Goal: Use online tool/utility: Utilize a website feature to perform a specific function

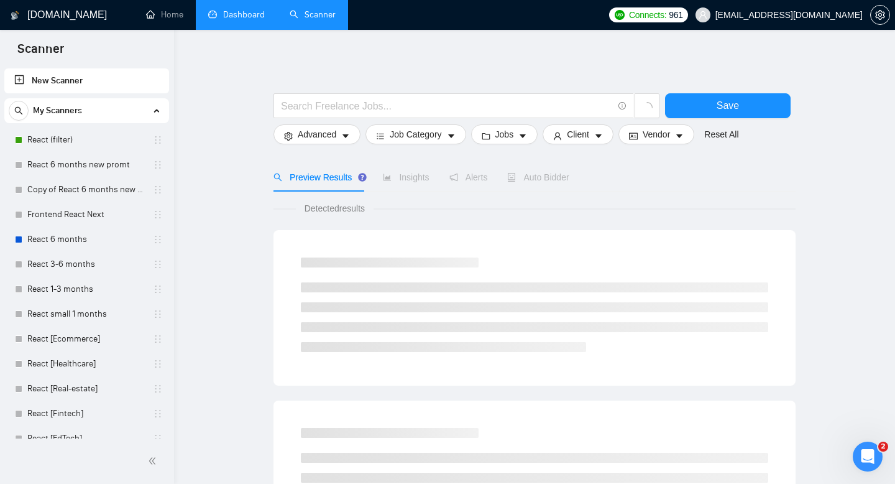
click at [241, 15] on link "Dashboard" at bounding box center [236, 14] width 57 height 11
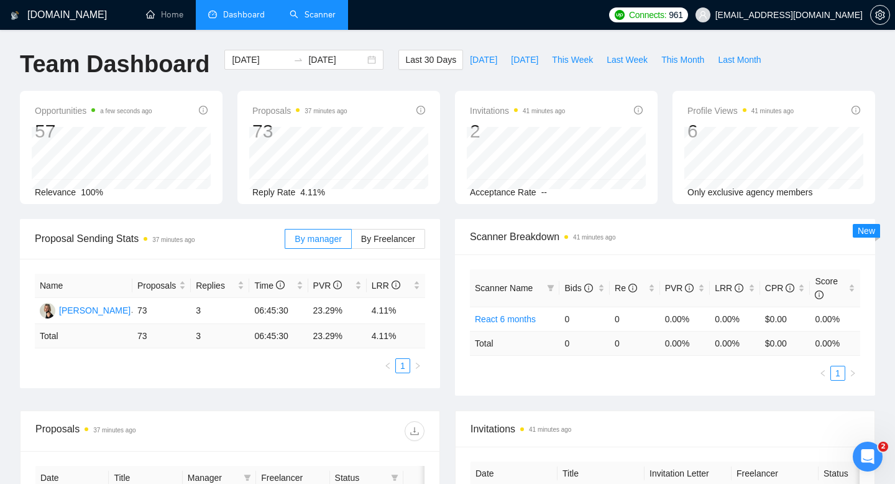
click at [308, 19] on link "Scanner" at bounding box center [313, 14] width 46 height 11
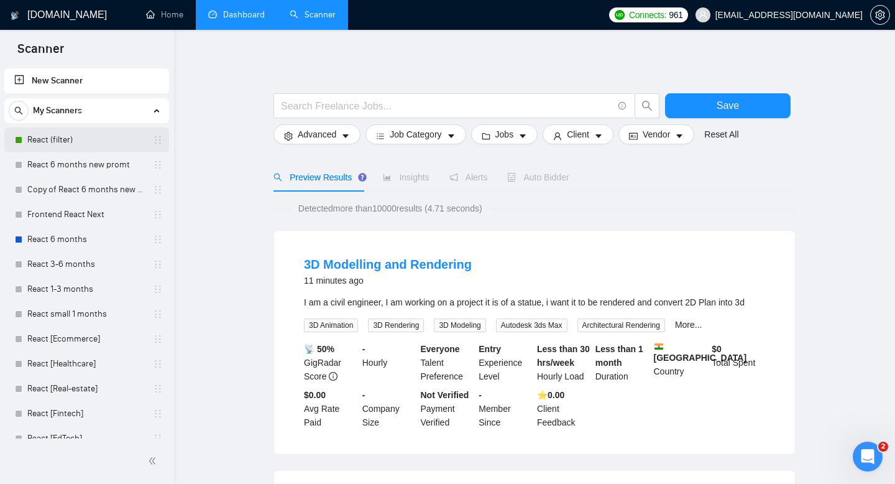
click at [74, 135] on link "React (filter)" at bounding box center [86, 139] width 118 height 25
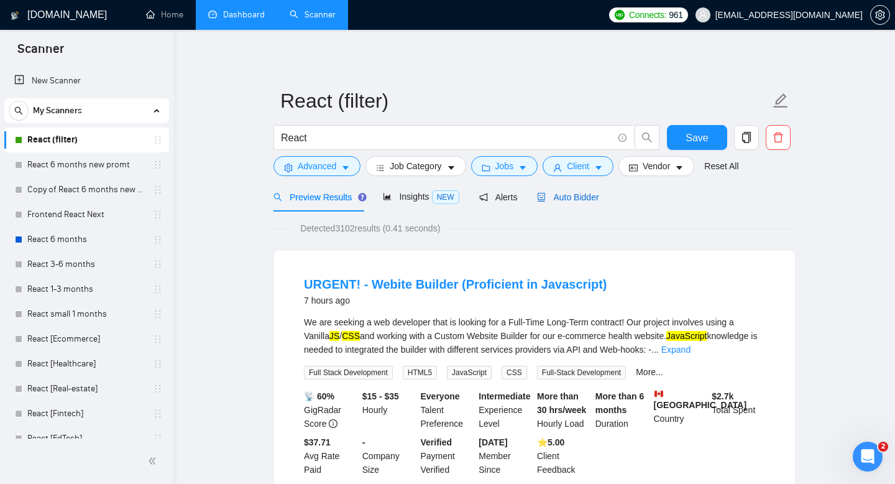
click at [586, 202] on div "Auto Bidder" at bounding box center [568, 197] width 62 height 14
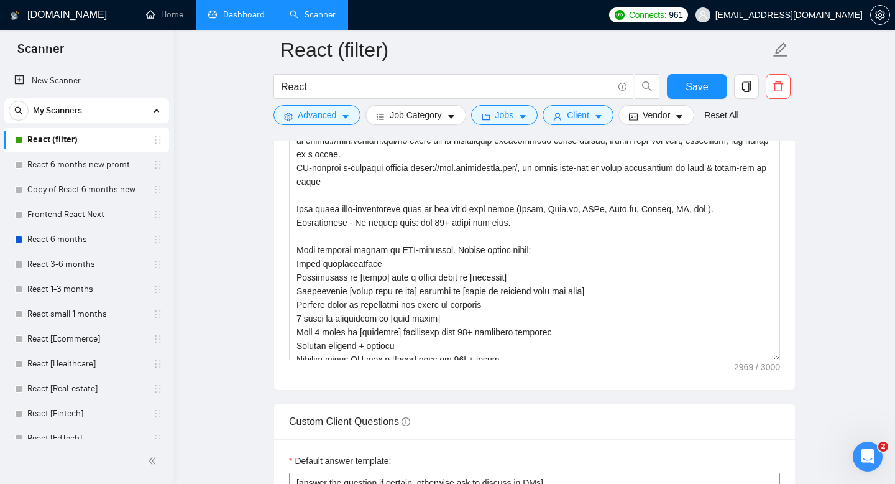
scroll to position [429, 0]
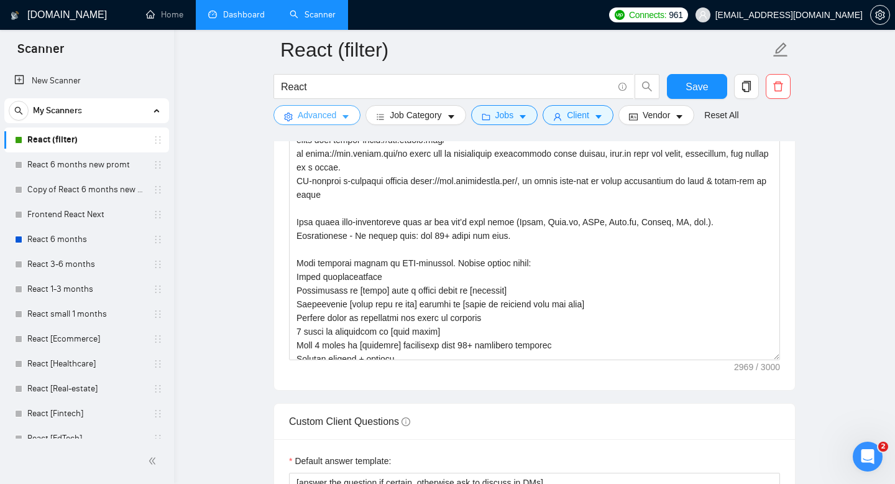
click at [325, 113] on span "Advanced" at bounding box center [317, 115] width 39 height 14
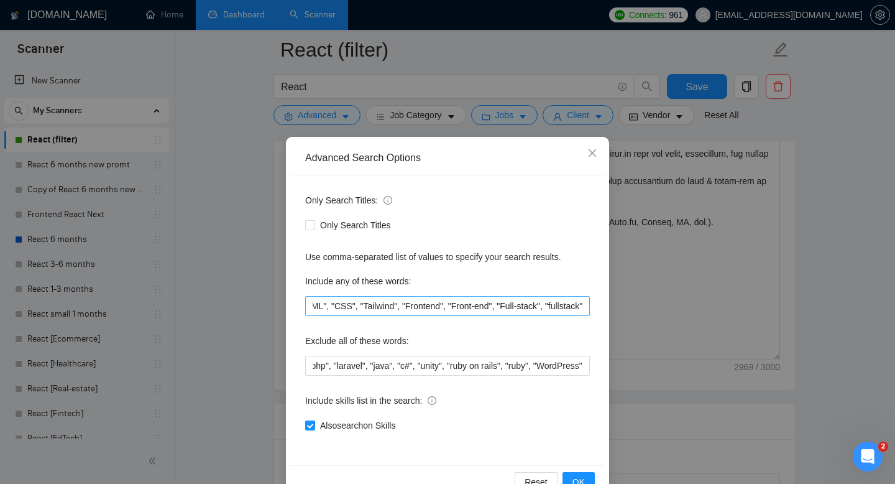
scroll to position [34, 0]
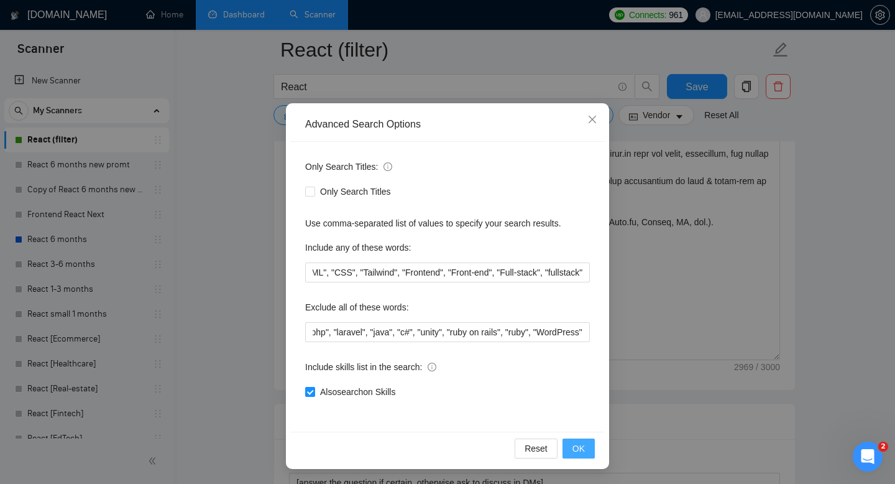
click at [573, 448] on span "OK" at bounding box center [579, 448] width 12 height 14
